Goal: Task Accomplishment & Management: Use online tool/utility

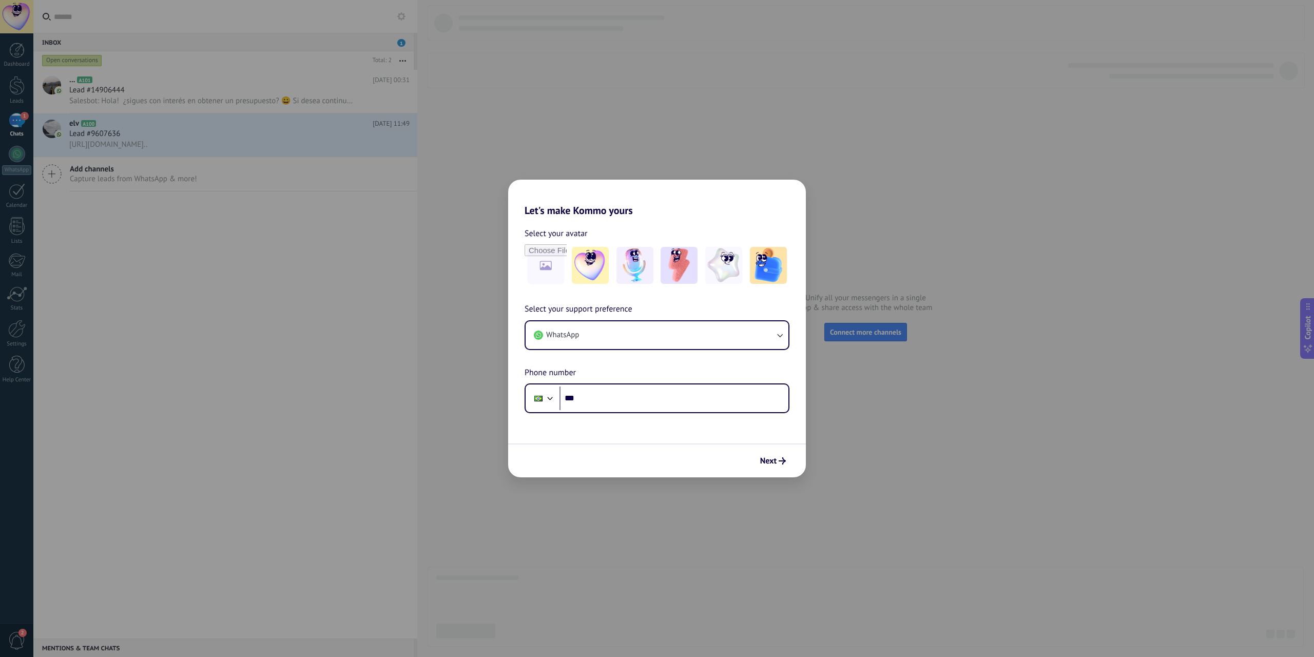
scroll to position [64723, 0]
click at [721, 347] on button "WhatsApp" at bounding box center [657, 335] width 263 height 28
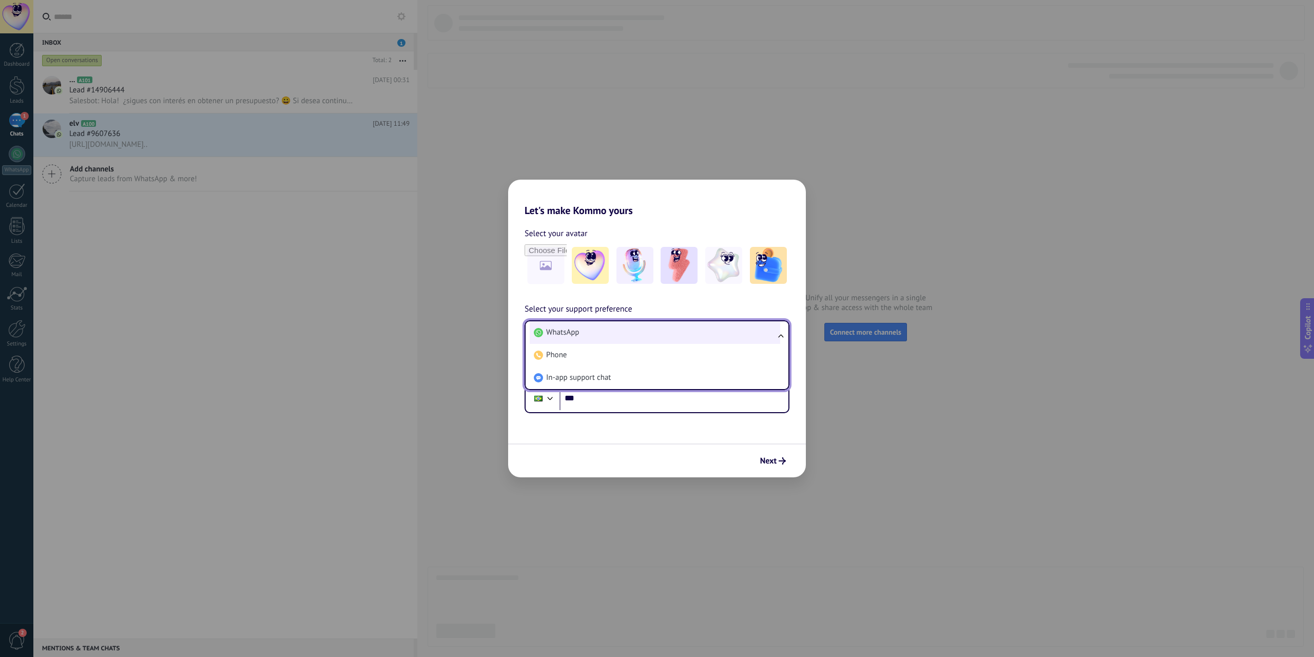
click at [719, 336] on li "WhatsApp" at bounding box center [655, 332] width 250 height 23
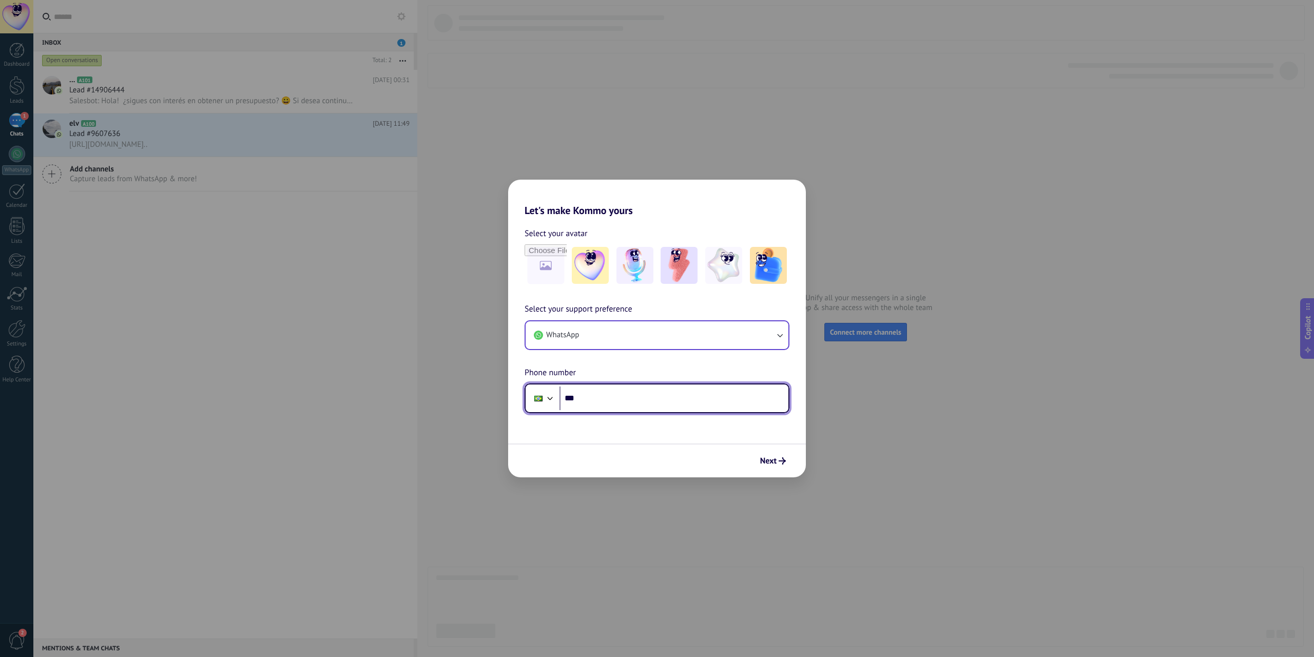
click at [553, 397] on div at bounding box center [550, 397] width 12 height 12
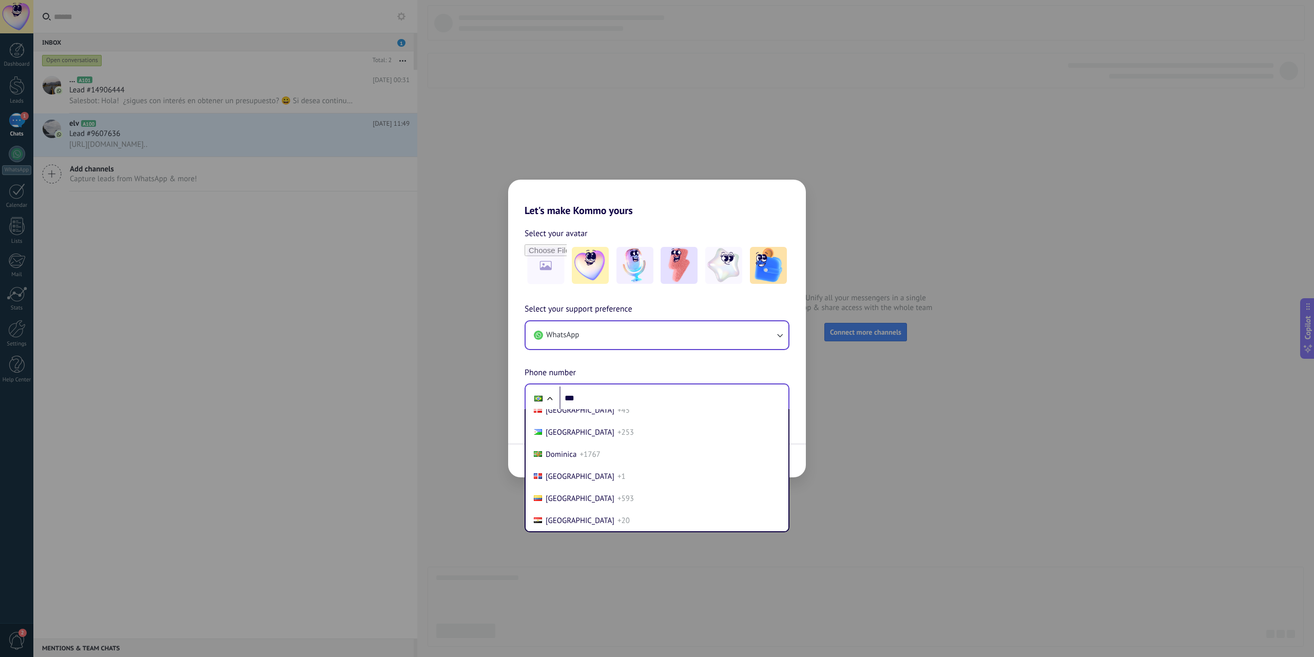
scroll to position [1129, 0]
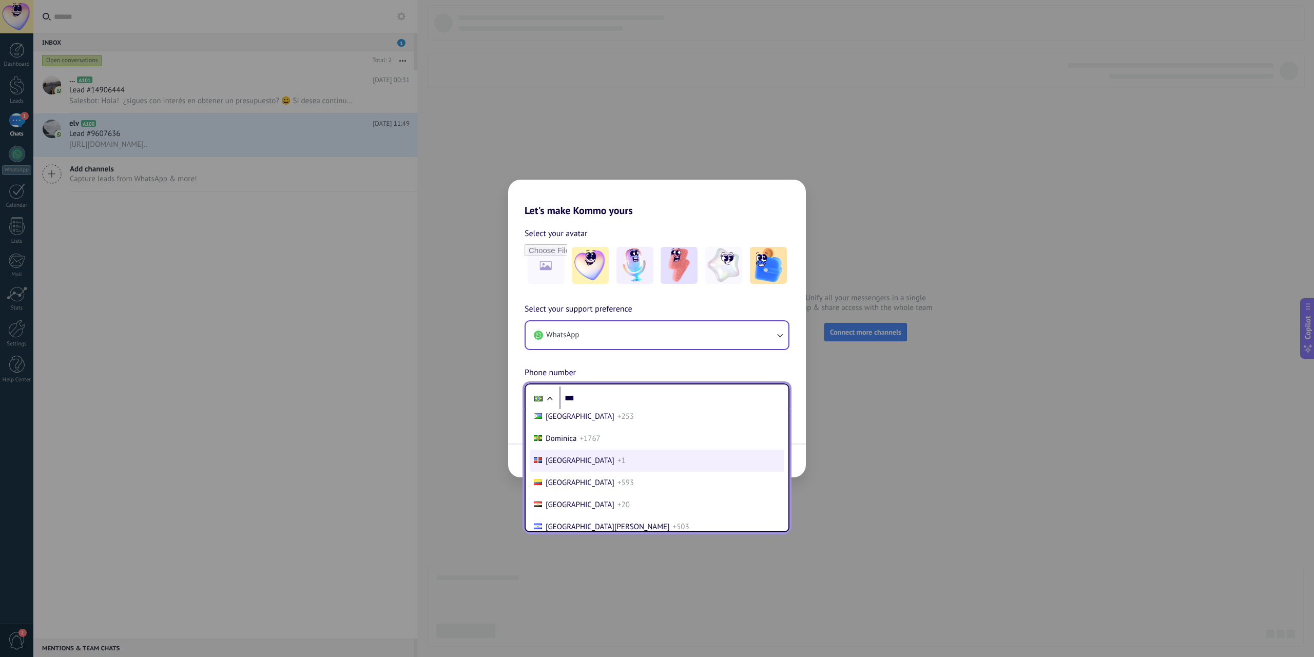
click at [598, 457] on span "[GEOGRAPHIC_DATA]" at bounding box center [580, 461] width 69 height 10
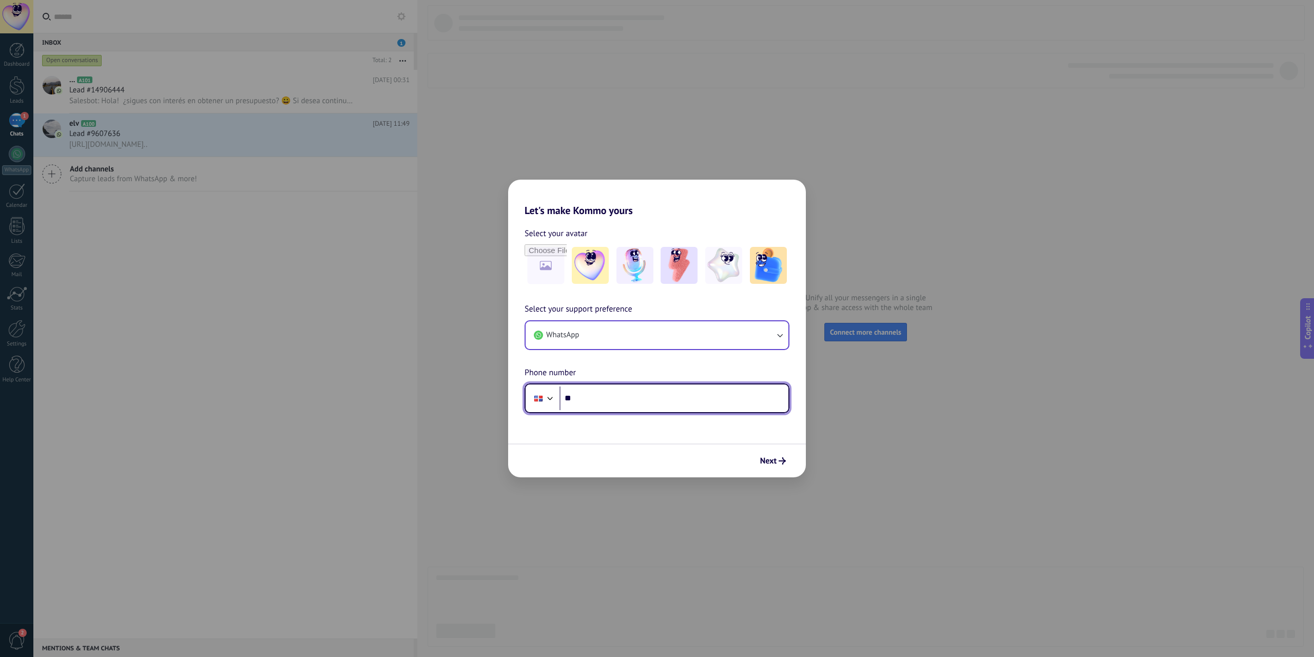
click at [604, 402] on input "***" at bounding box center [673, 398] width 229 height 24
type input "**********"
click at [777, 459] on span "Next" at bounding box center [773, 460] width 26 height 7
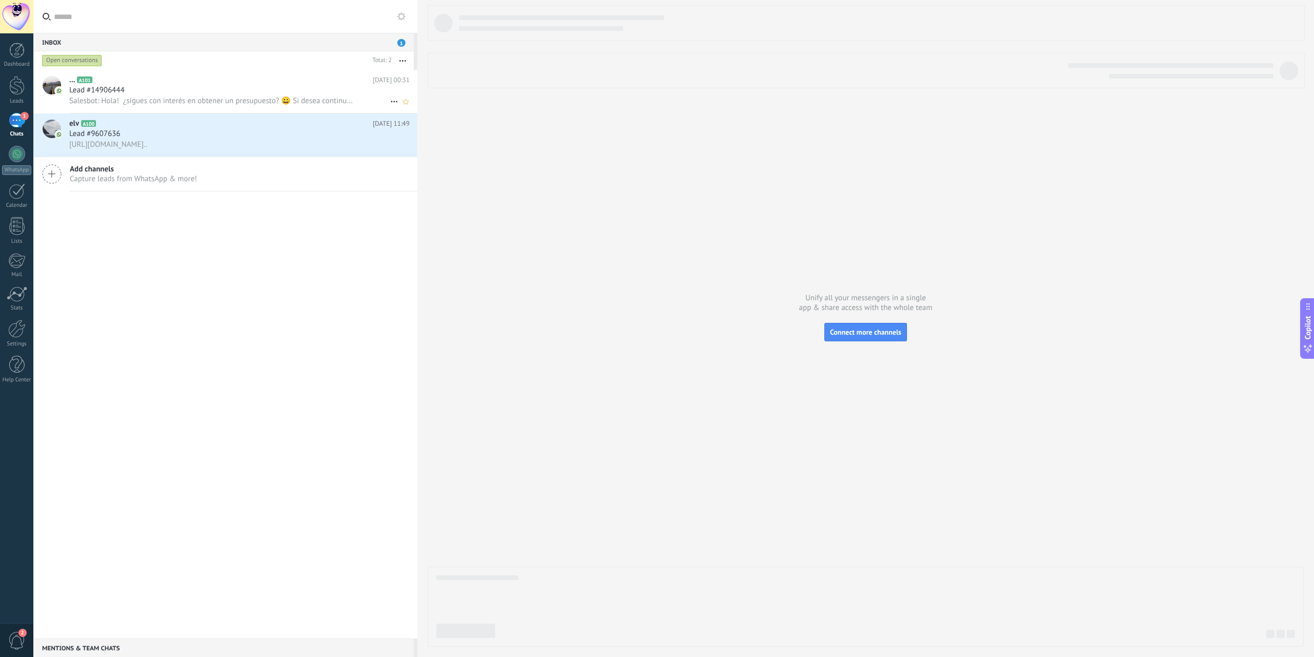
click at [221, 101] on span "Salesbot: Hola! ¿sigues con interés en obtener un presupuesto? 😀 Si desea conti…" at bounding box center [211, 101] width 284 height 10
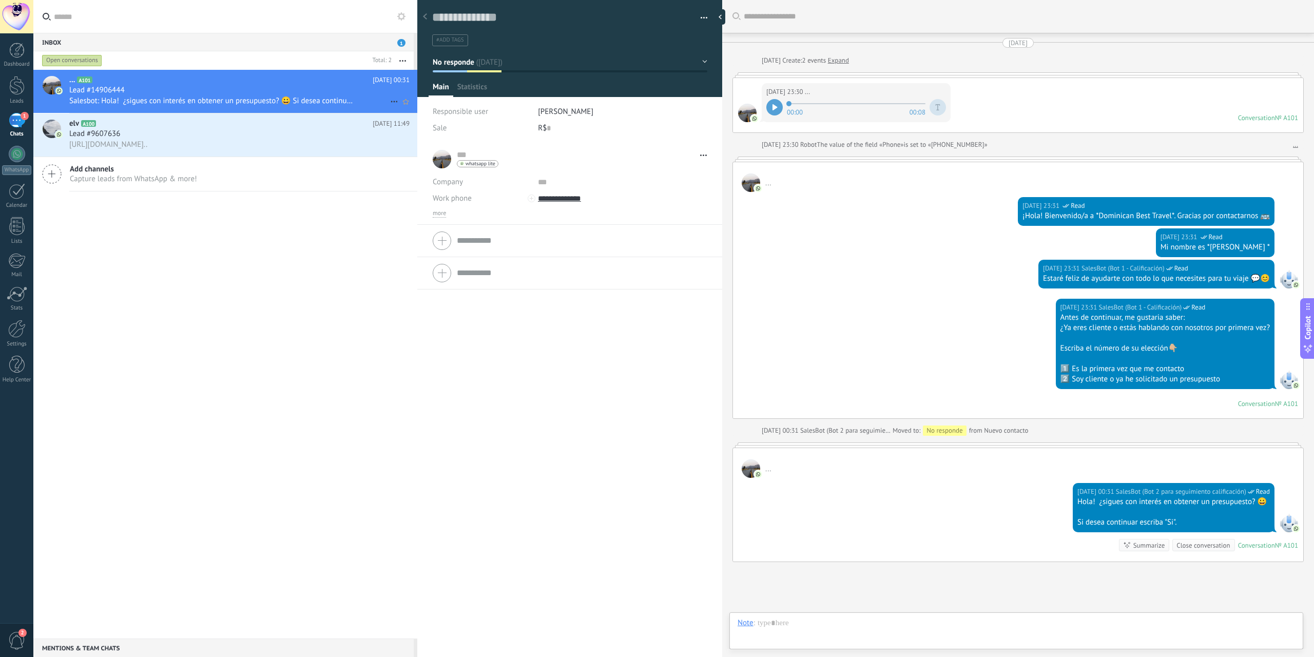
scroll to position [84, 0]
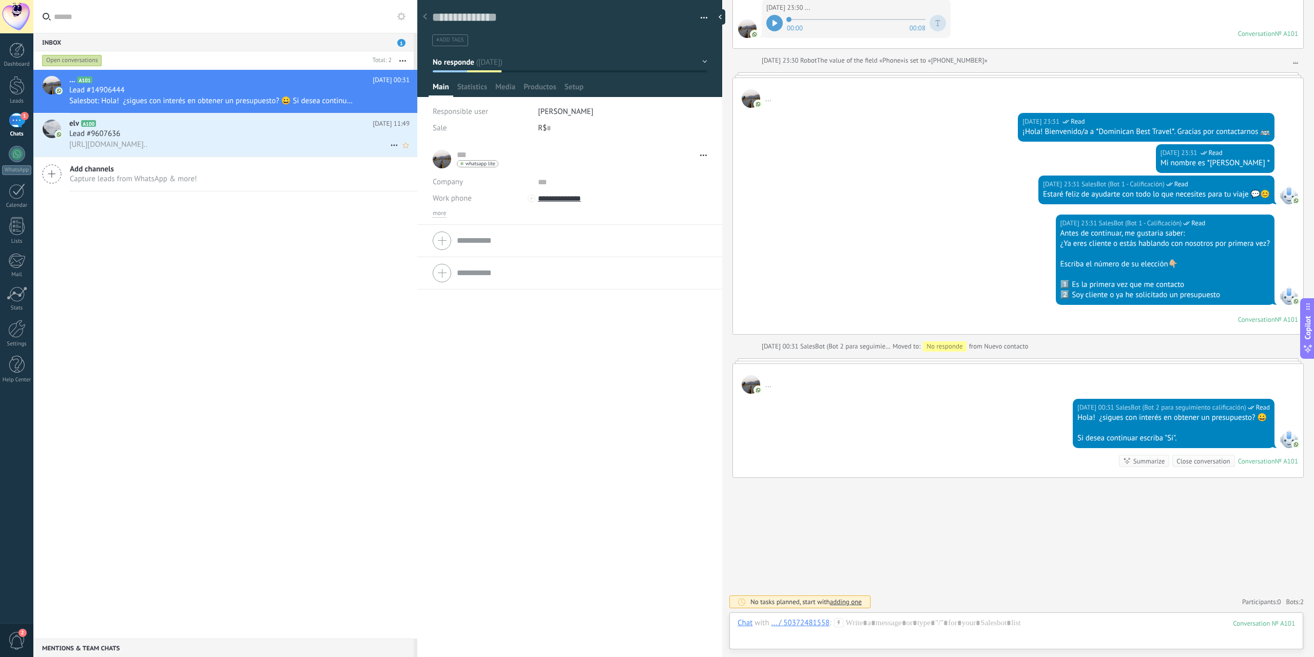
click at [199, 135] on div "Lead #9607636" at bounding box center [239, 134] width 340 height 10
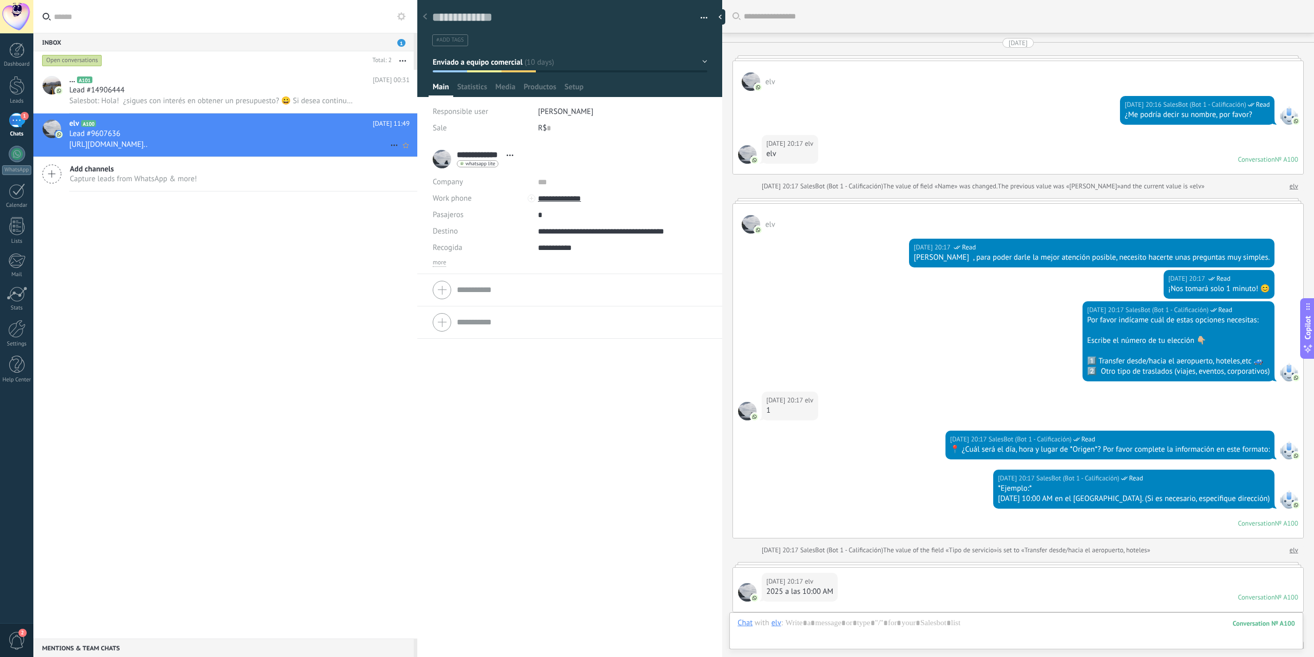
scroll to position [2548, 0]
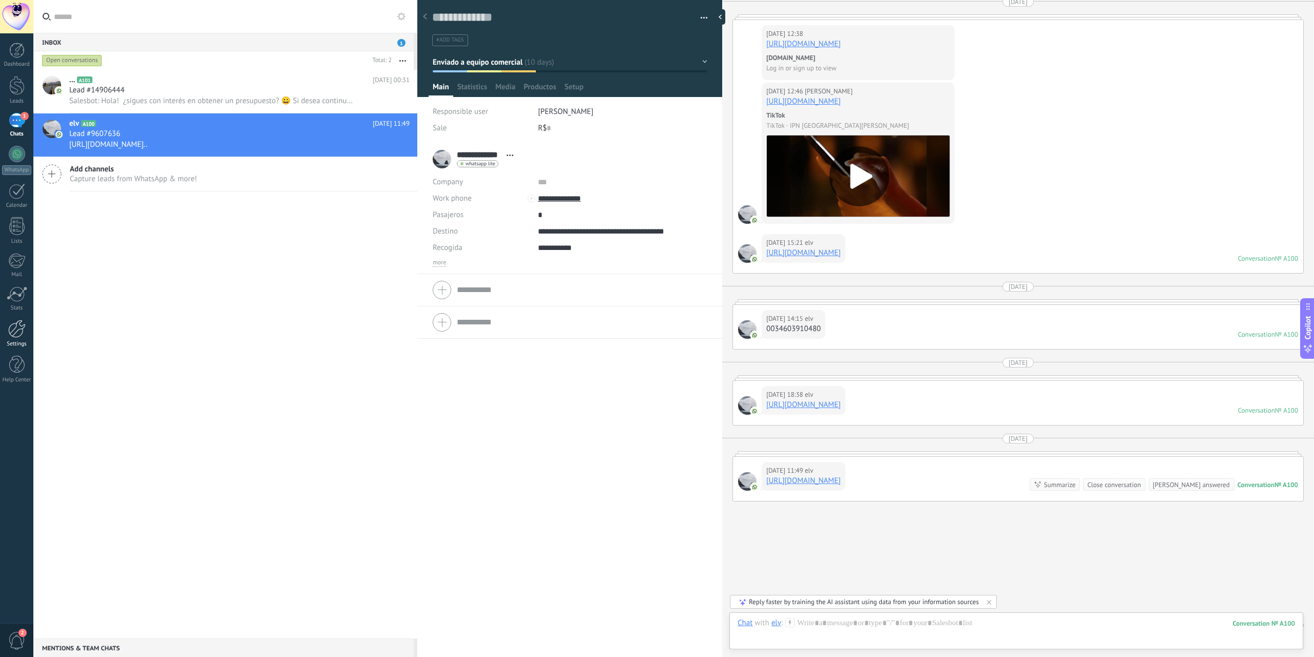
click at [16, 329] on div at bounding box center [16, 329] width 17 height 18
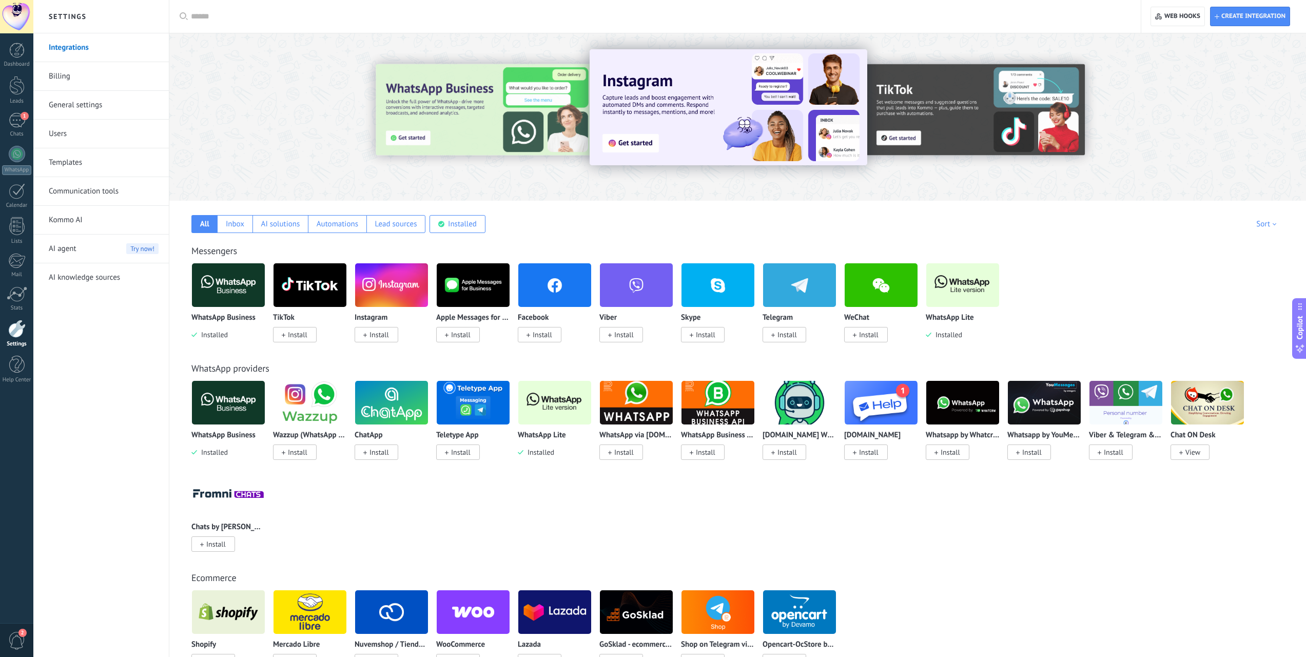
click at [76, 48] on link "Integrations" at bounding box center [104, 47] width 110 height 29
click at [957, 300] on img at bounding box center [962, 285] width 73 height 50
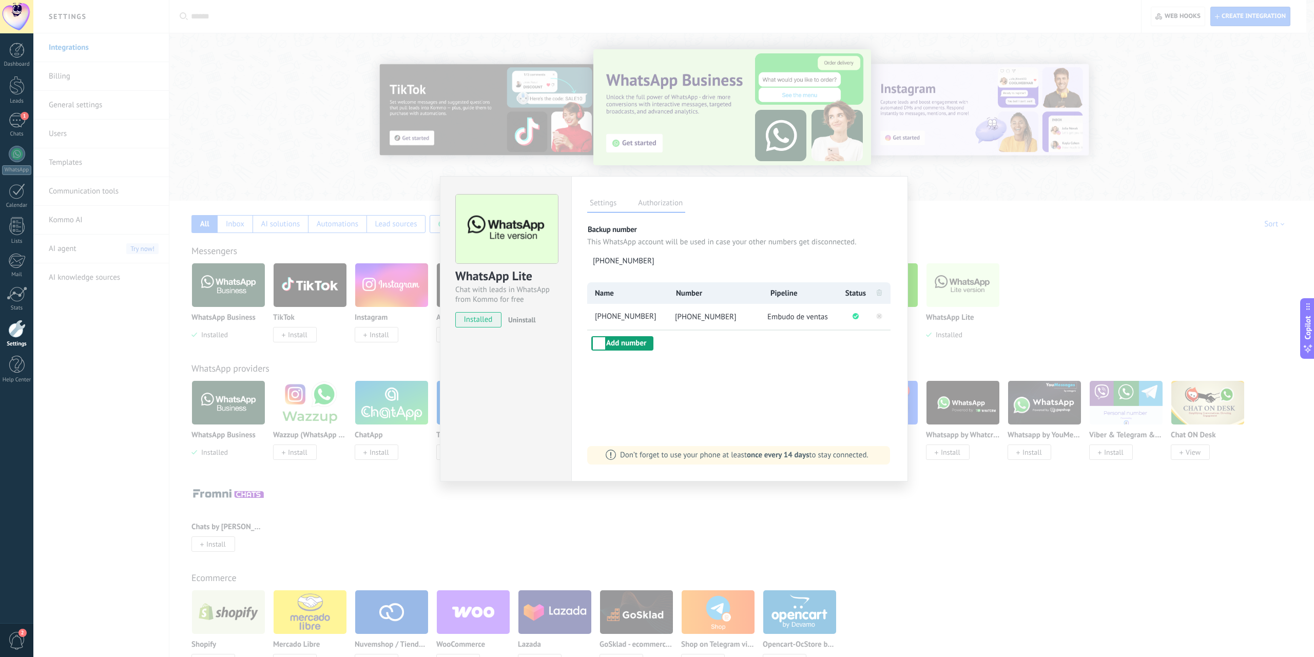
click at [629, 343] on button "Add number" at bounding box center [622, 343] width 62 height 14
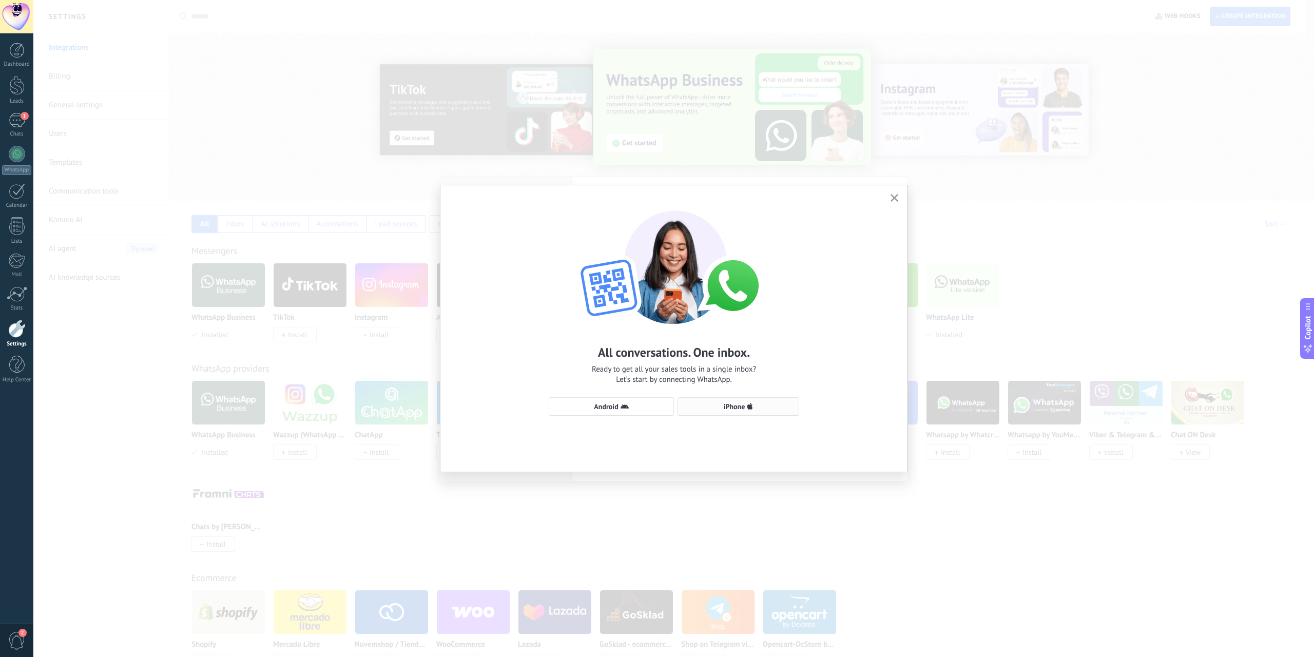
click at [730, 407] on span "iPhone" at bounding box center [735, 406] width 22 height 7
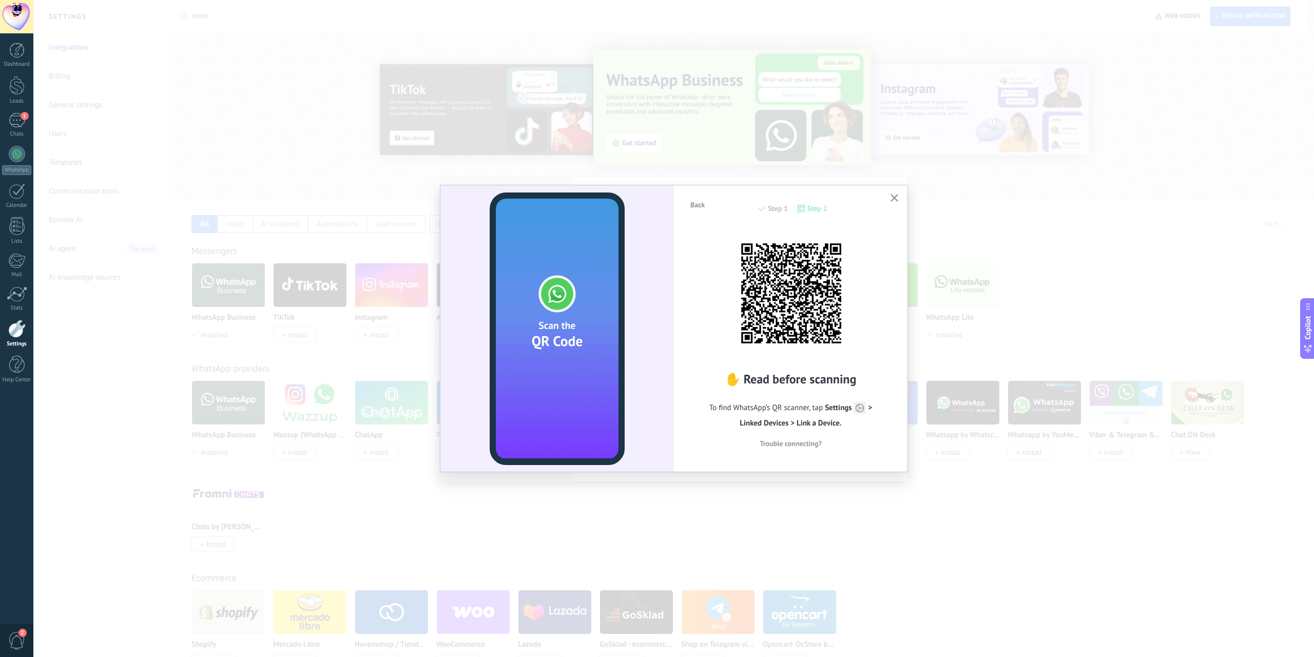
click at [897, 202] on span "button" at bounding box center [894, 198] width 8 height 9
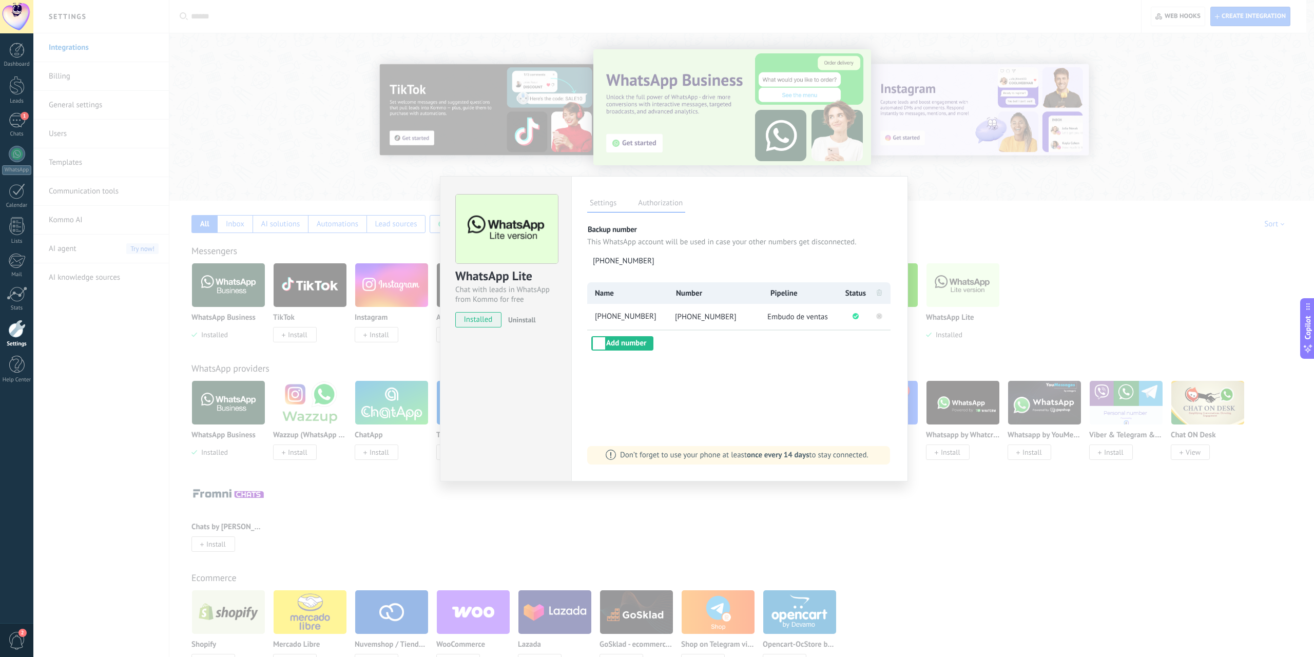
click at [879, 316] on rect at bounding box center [879, 316] width 6 height 6
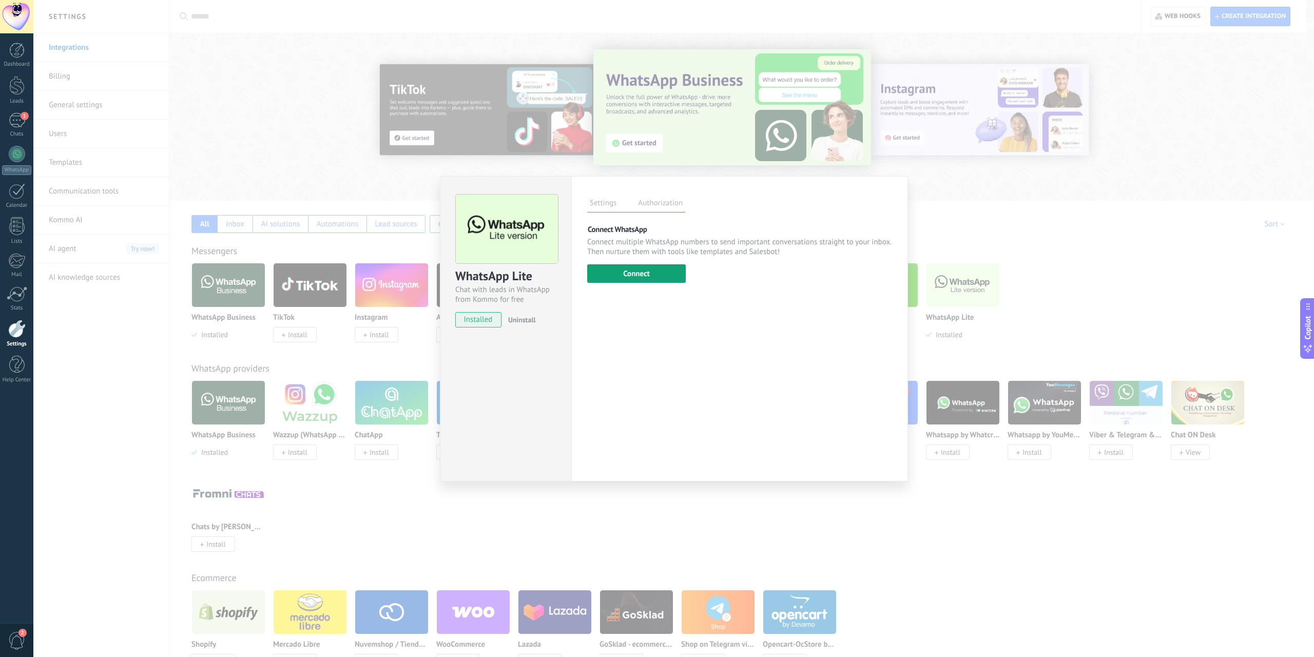
click at [638, 275] on button "Connect" at bounding box center [636, 273] width 99 height 18
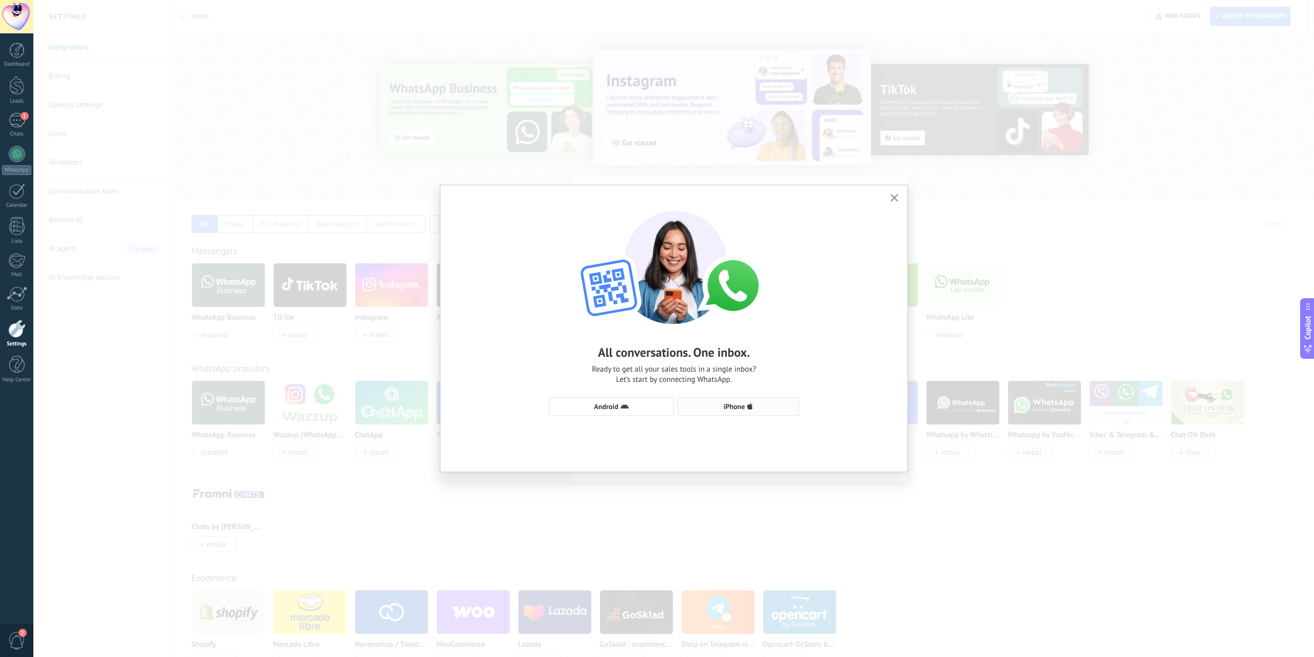
click at [751, 409] on use "button" at bounding box center [750, 406] width 6 height 7
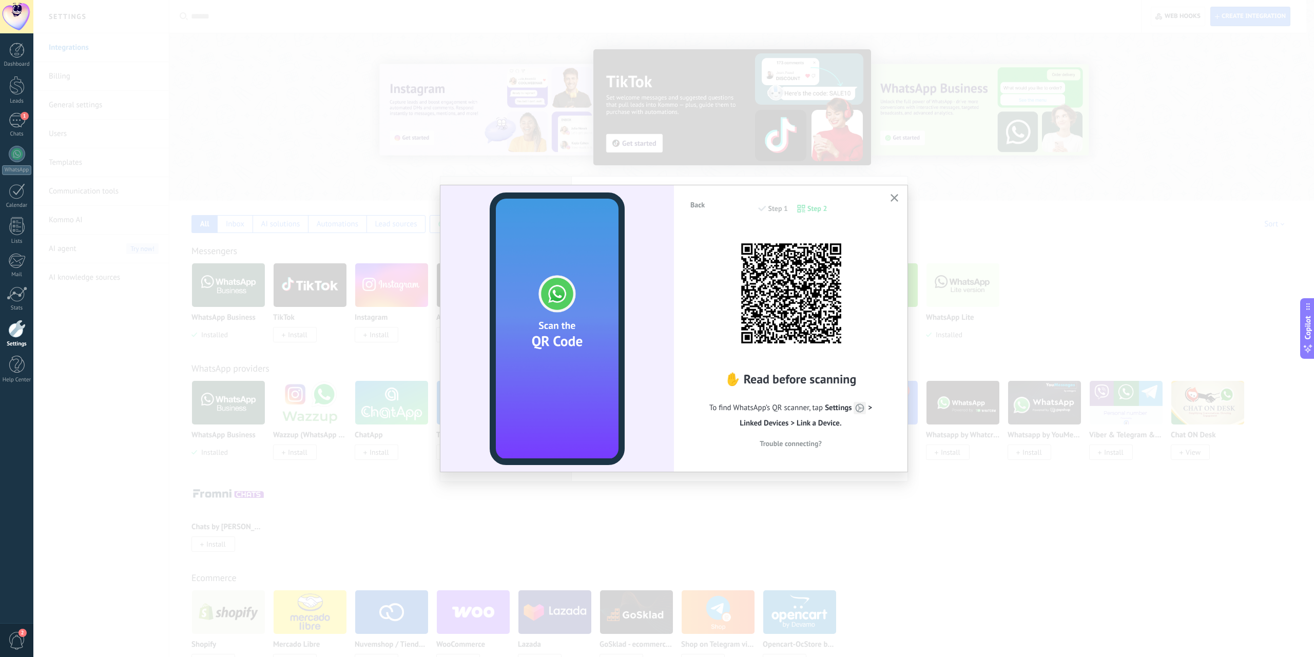
click at [800, 445] on span "Trouble connecting?" at bounding box center [791, 443] width 62 height 7
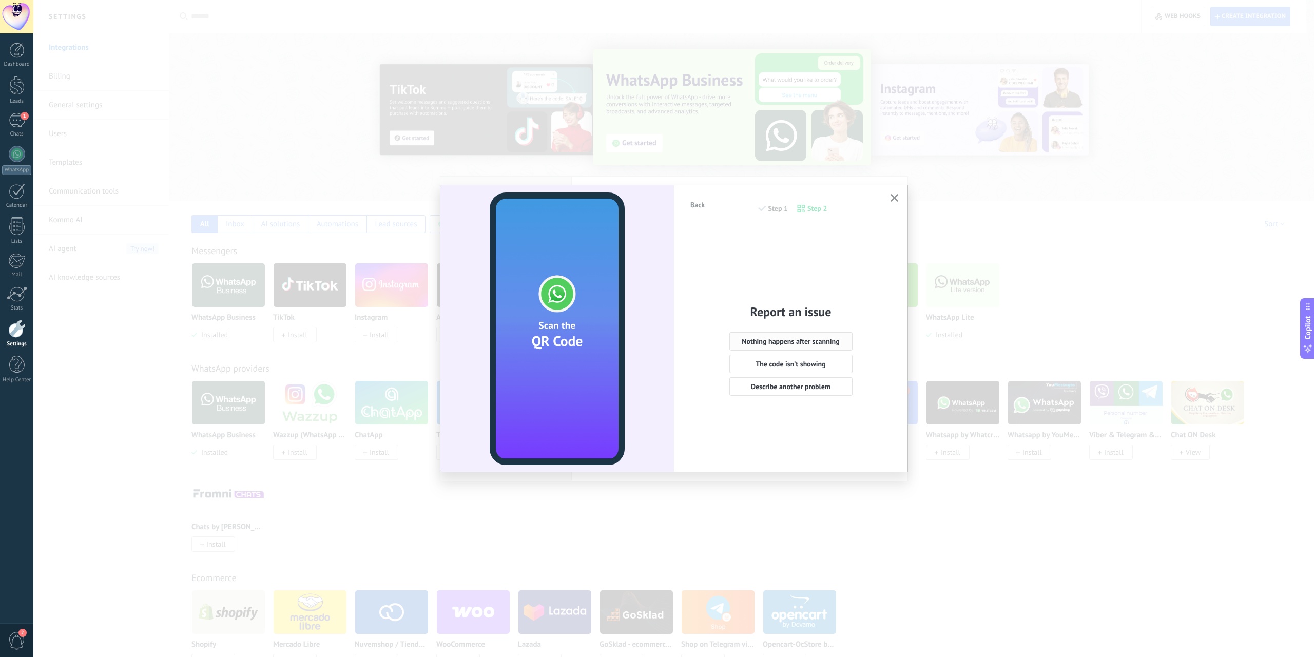
click at [791, 347] on button "Nothing happens after scanning" at bounding box center [790, 341] width 123 height 18
click at [801, 386] on span "Yes, but the code still didn’t scan" at bounding box center [791, 384] width 100 height 7
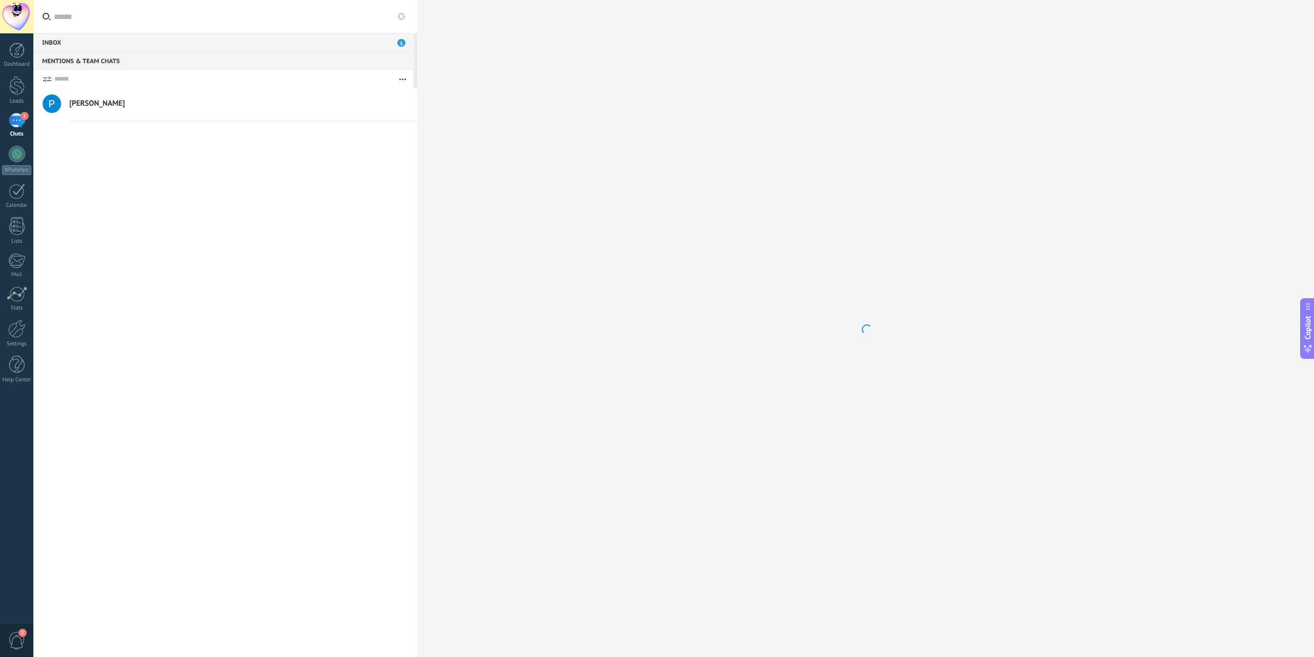
type textarea "*******"
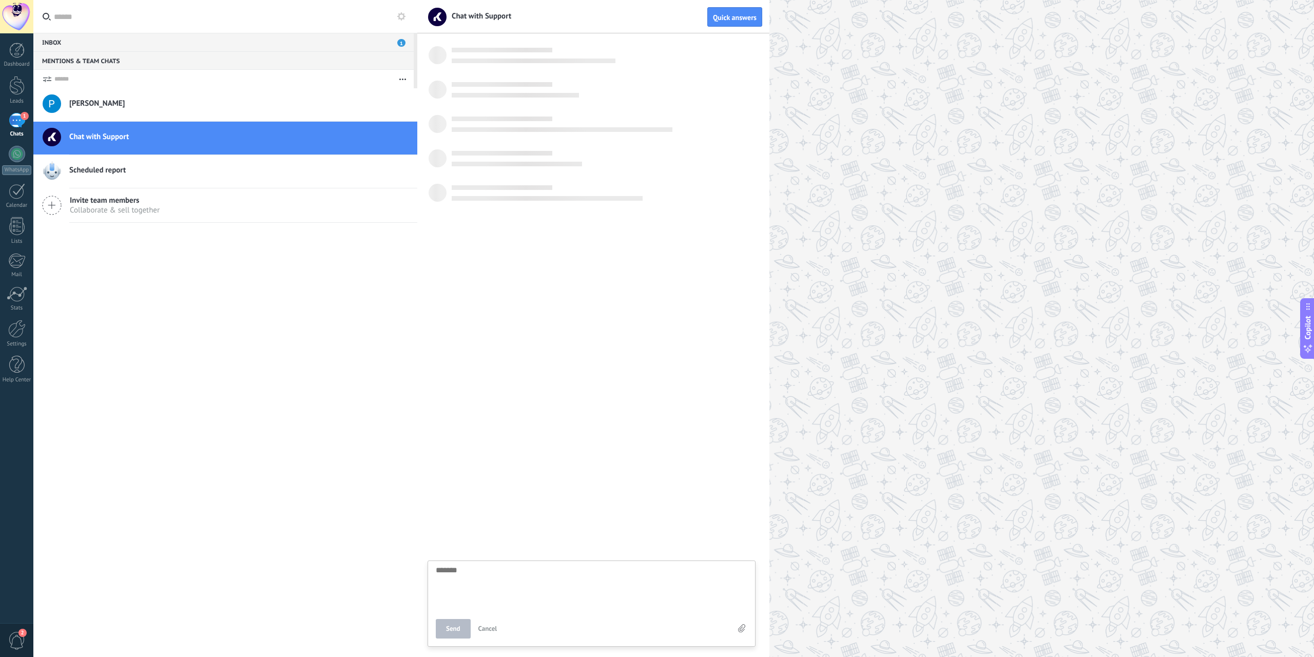
scroll to position [10, 0]
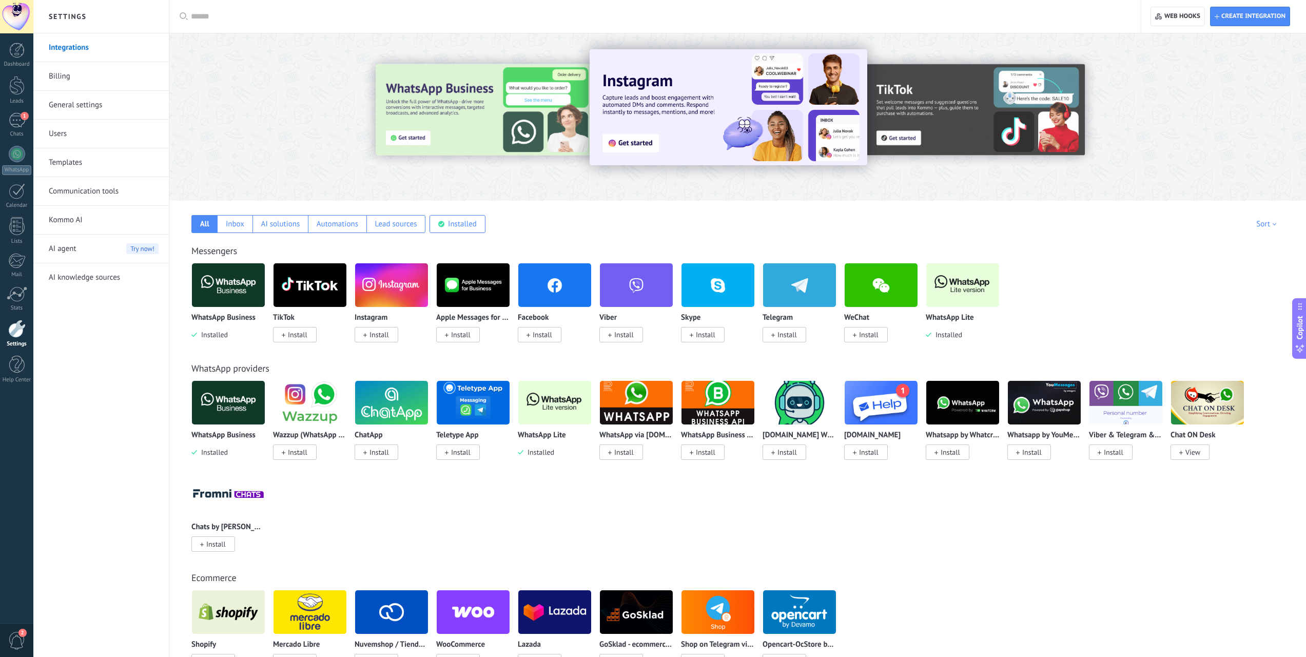
click at [963, 296] on img at bounding box center [962, 285] width 73 height 50
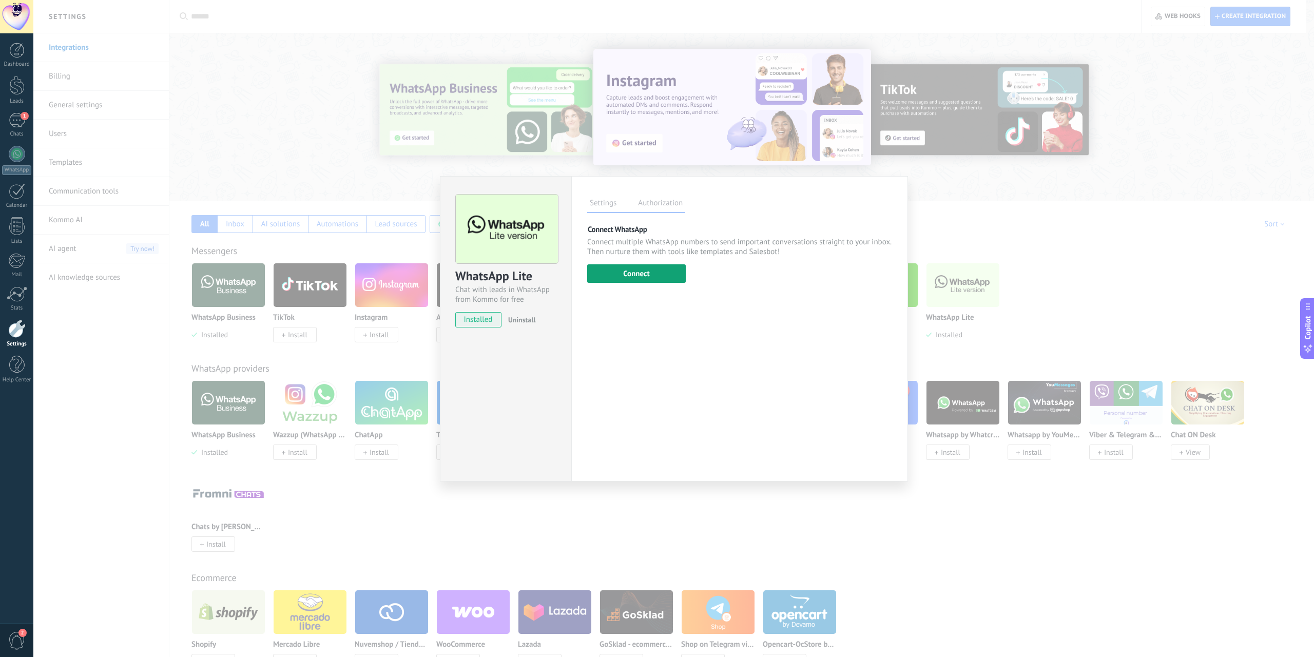
click at [658, 274] on button "Connect" at bounding box center [636, 273] width 99 height 18
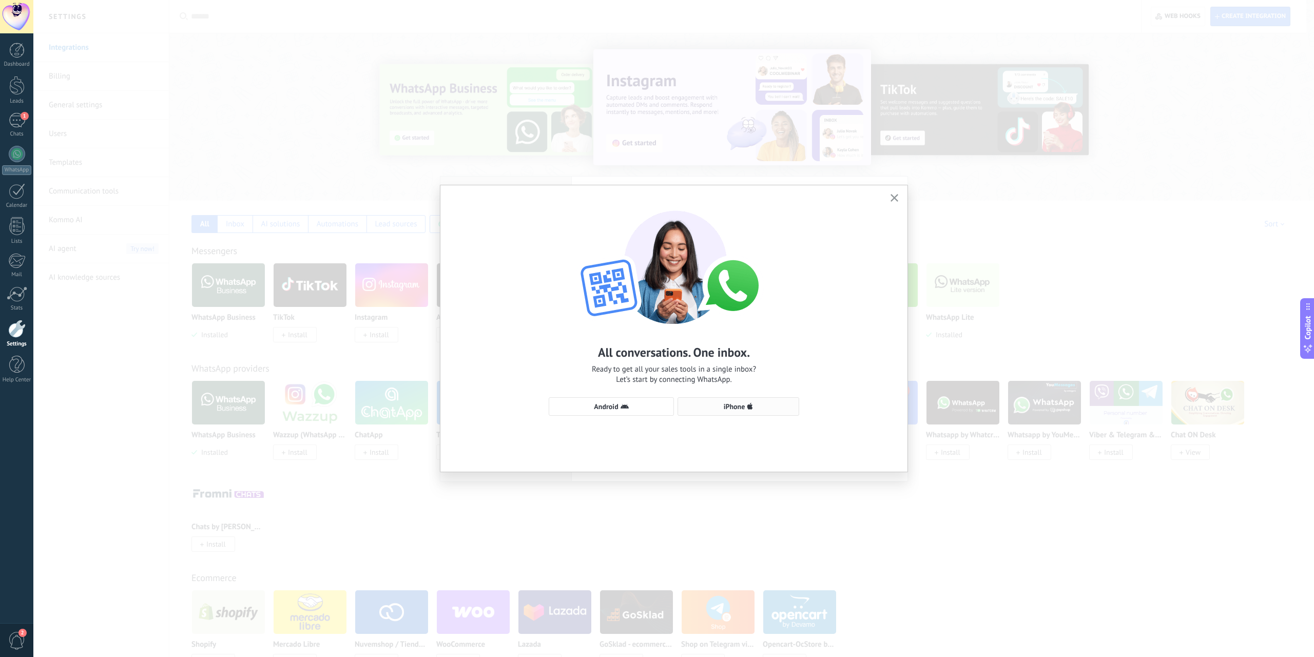
click at [740, 408] on span "iPhone" at bounding box center [735, 406] width 22 height 7
